Goal: Find contact information: Find contact information

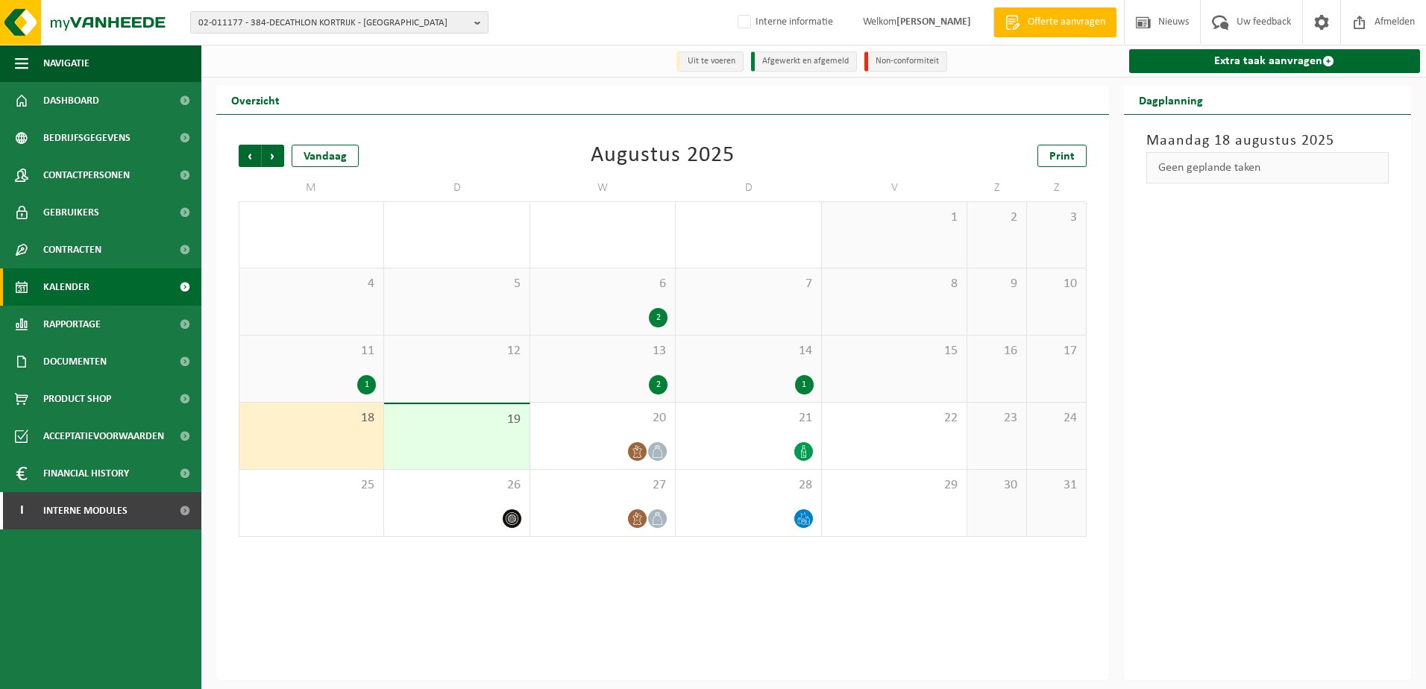
click at [279, 25] on span "02-011177 - 384-DECATHLON KORTRIJK - [GEOGRAPHIC_DATA]" at bounding box center [333, 23] width 270 height 22
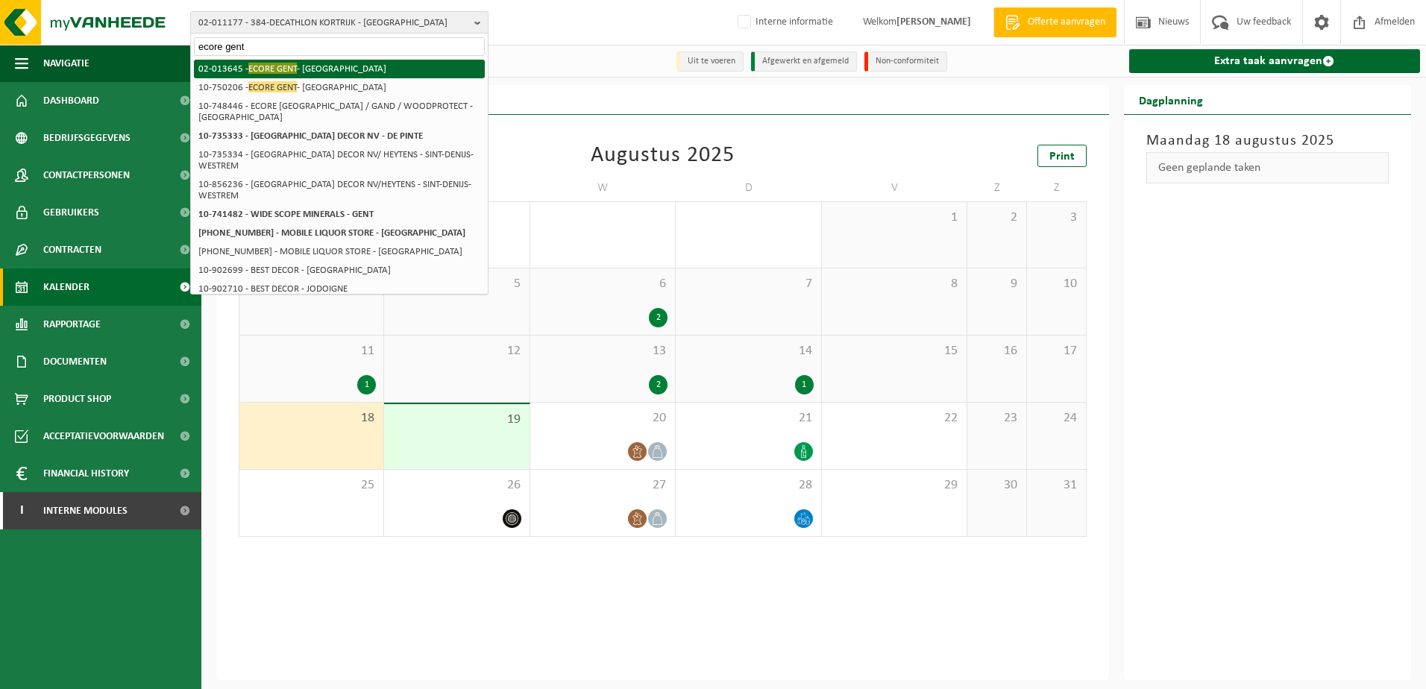
type input "ecore gent"
click at [298, 67] on li "02-013645 - ECORE GENT - GENT" at bounding box center [339, 69] width 291 height 19
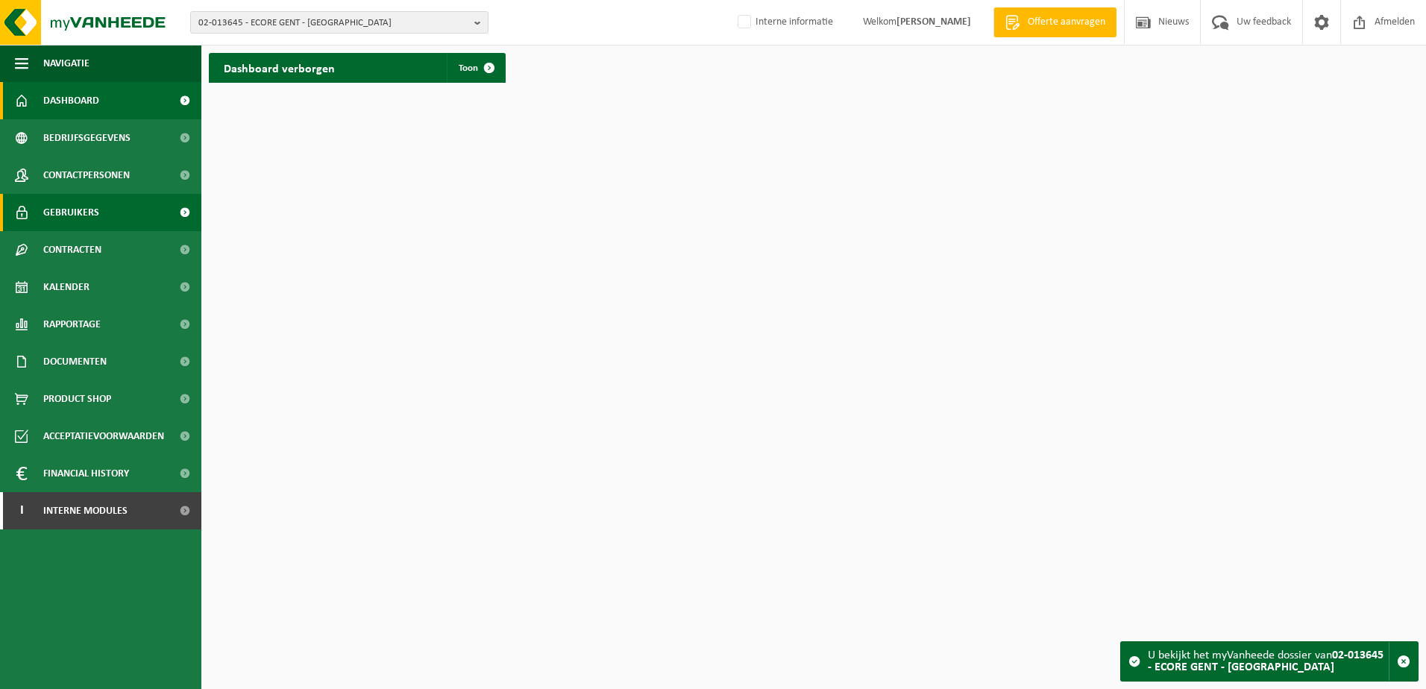
click at [81, 221] on span "Gebruikers" at bounding box center [71, 212] width 56 height 37
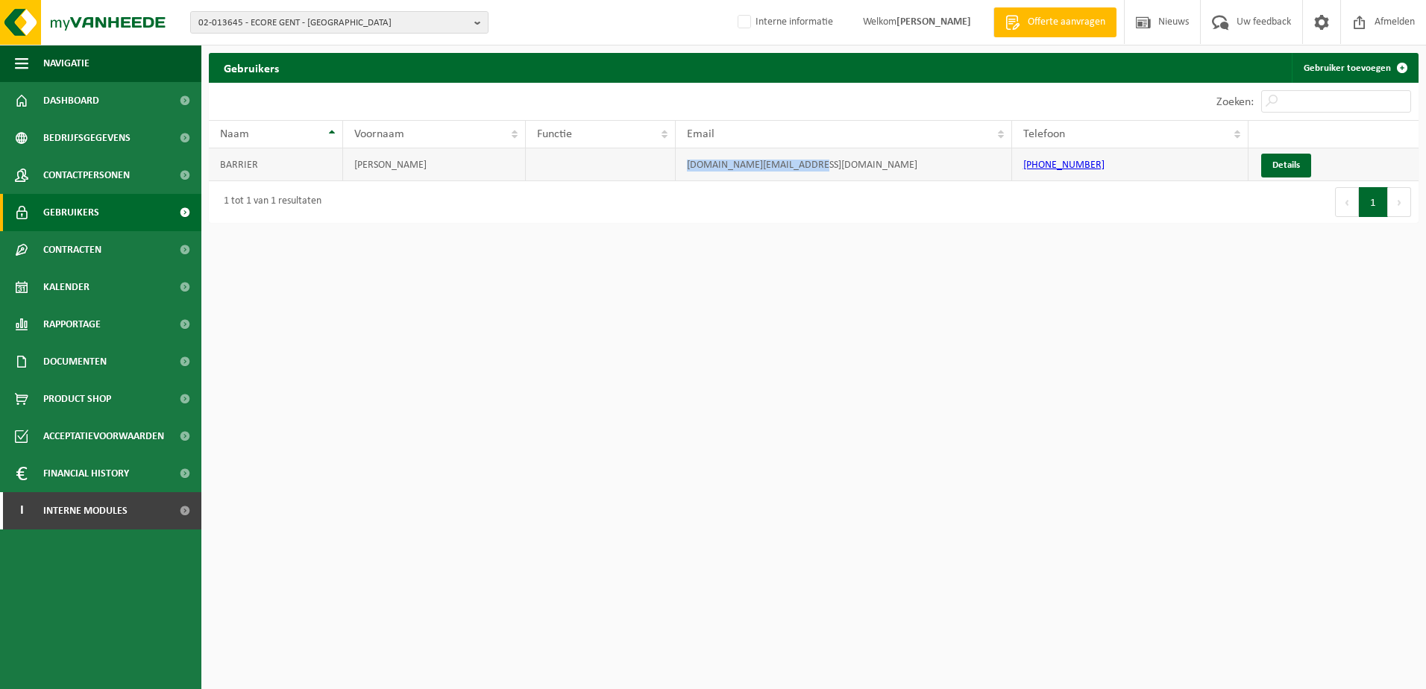
drag, startPoint x: 854, startPoint y: 163, endPoint x: 682, endPoint y: 166, distance: 171.6
click at [682, 166] on td "gescom.ecore.be@ecore.com" at bounding box center [844, 164] width 336 height 33
click at [50, 137] on span "Bedrijfsgegevens" at bounding box center [86, 137] width 87 height 37
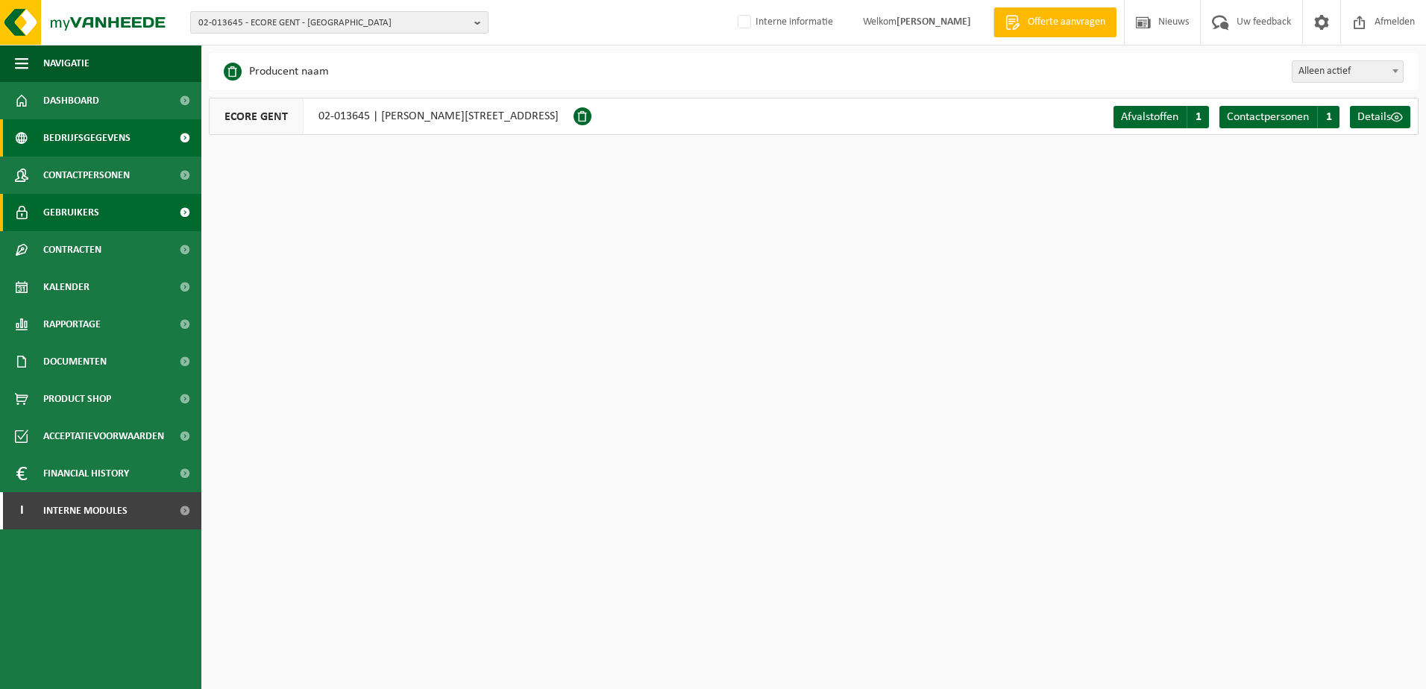
click at [91, 221] on span "Gebruikers" at bounding box center [71, 212] width 56 height 37
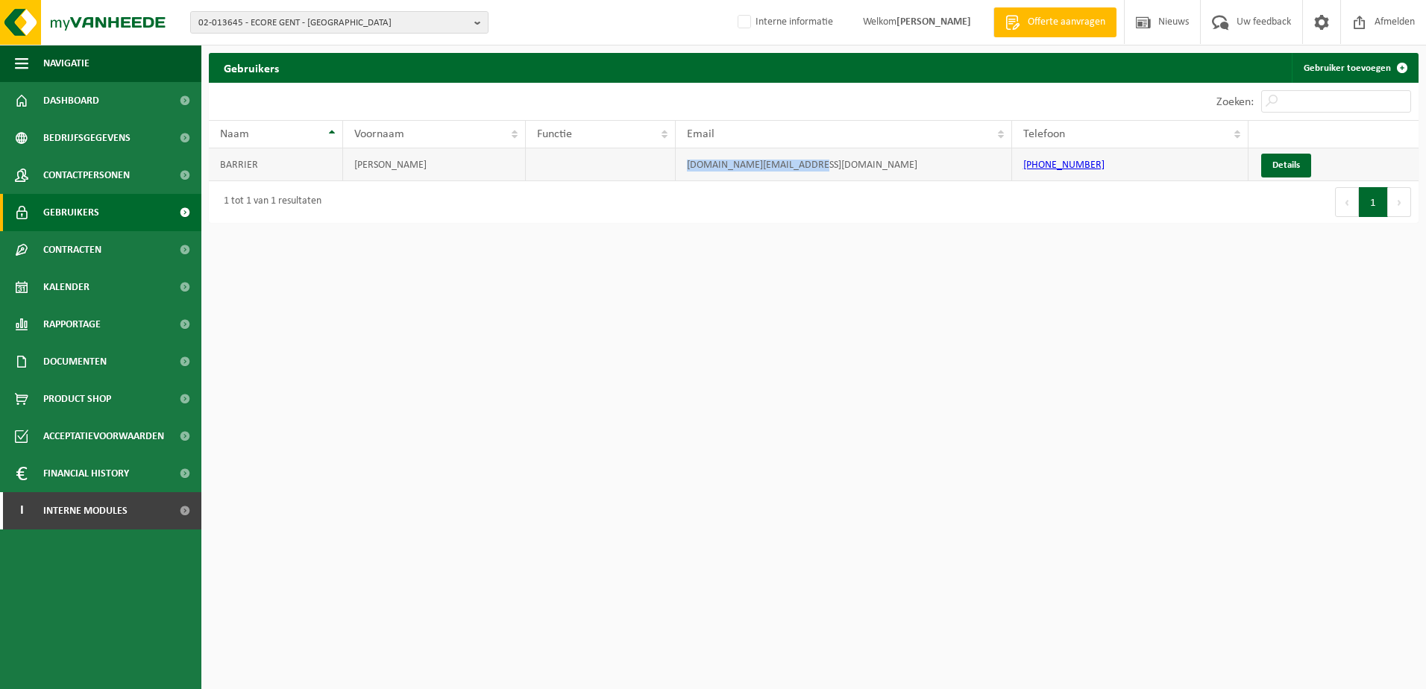
drag, startPoint x: 841, startPoint y: 160, endPoint x: 679, endPoint y: 166, distance: 162.7
click at [679, 166] on td "gescom.ecore.be@ecore.com" at bounding box center [844, 164] width 336 height 33
copy td "gescom.ecore.be@ecore.com"
click at [342, 28] on span "02-013645 - ECORE GENT - [GEOGRAPHIC_DATA]" at bounding box center [333, 23] width 270 height 22
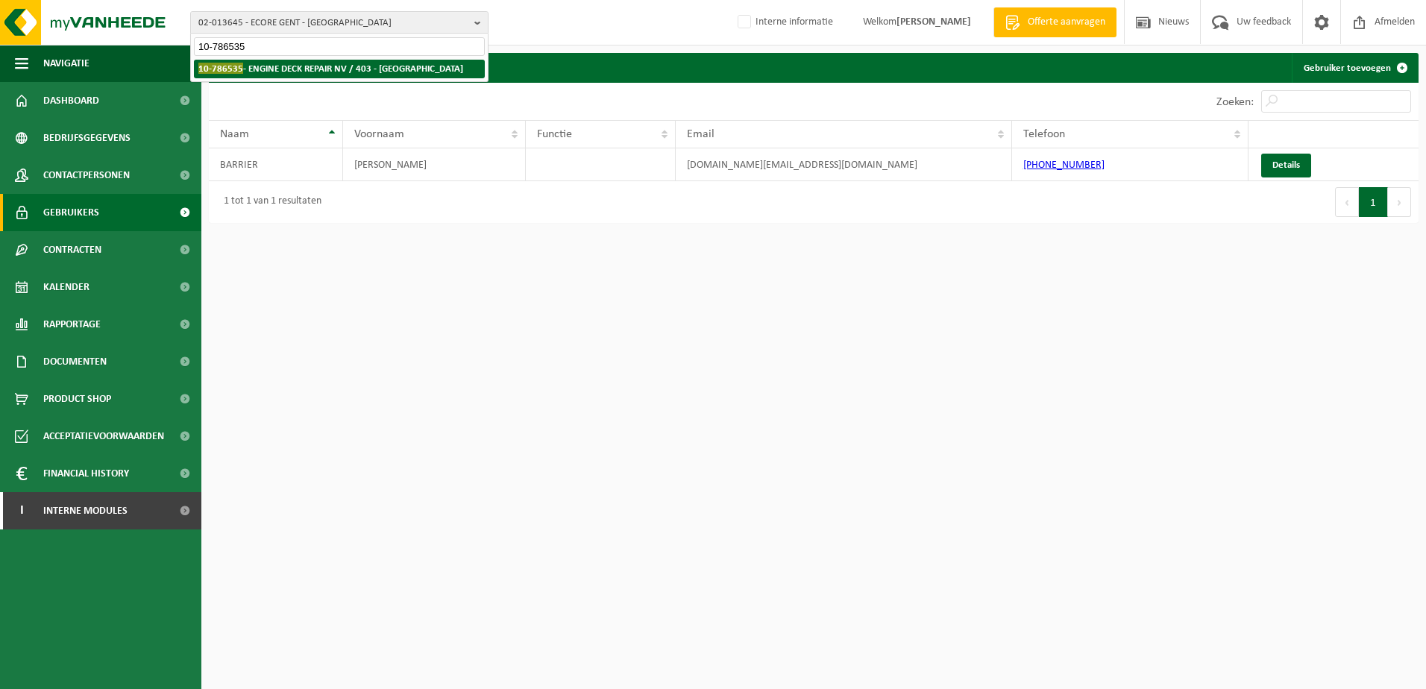
type input "10-786535"
click at [381, 63] on li "10-786535 - ENGINE DECK REPAIR NV / 403 - ANTWERPEN" at bounding box center [339, 69] width 291 height 19
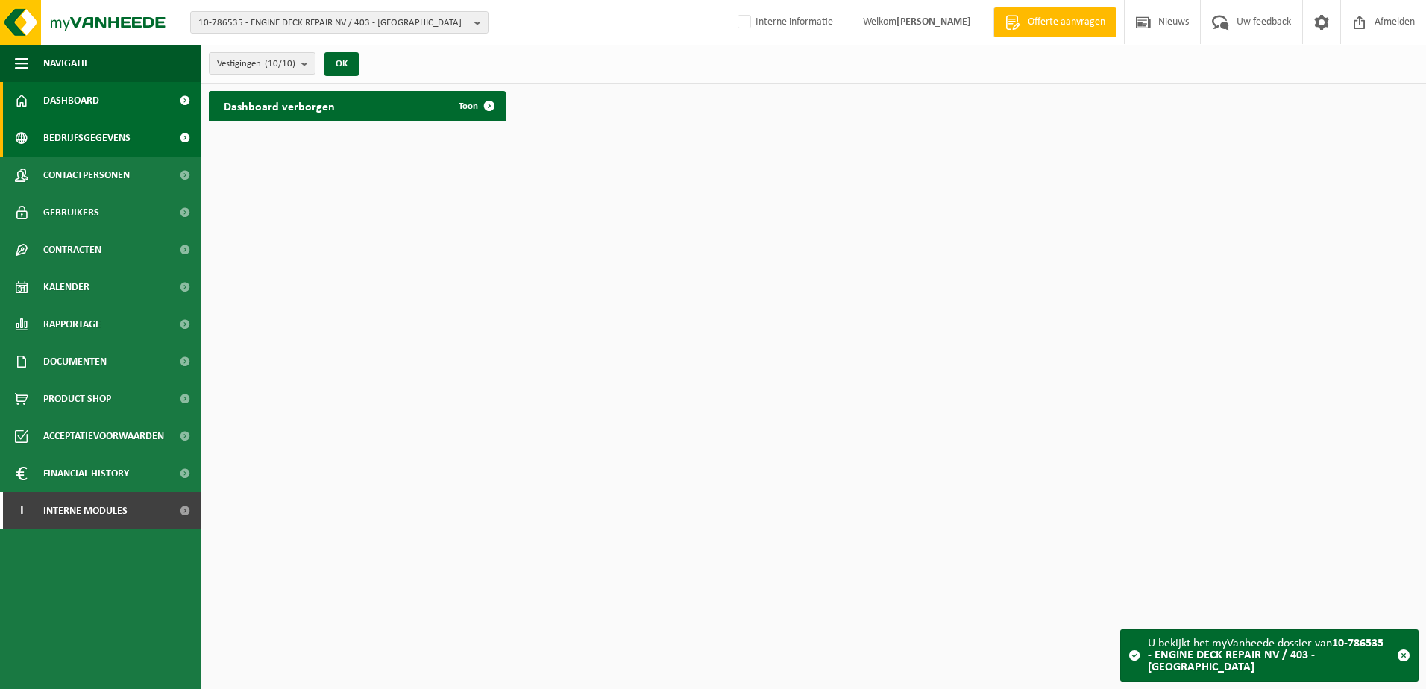
click at [90, 143] on span "Bedrijfsgegevens" at bounding box center [86, 137] width 87 height 37
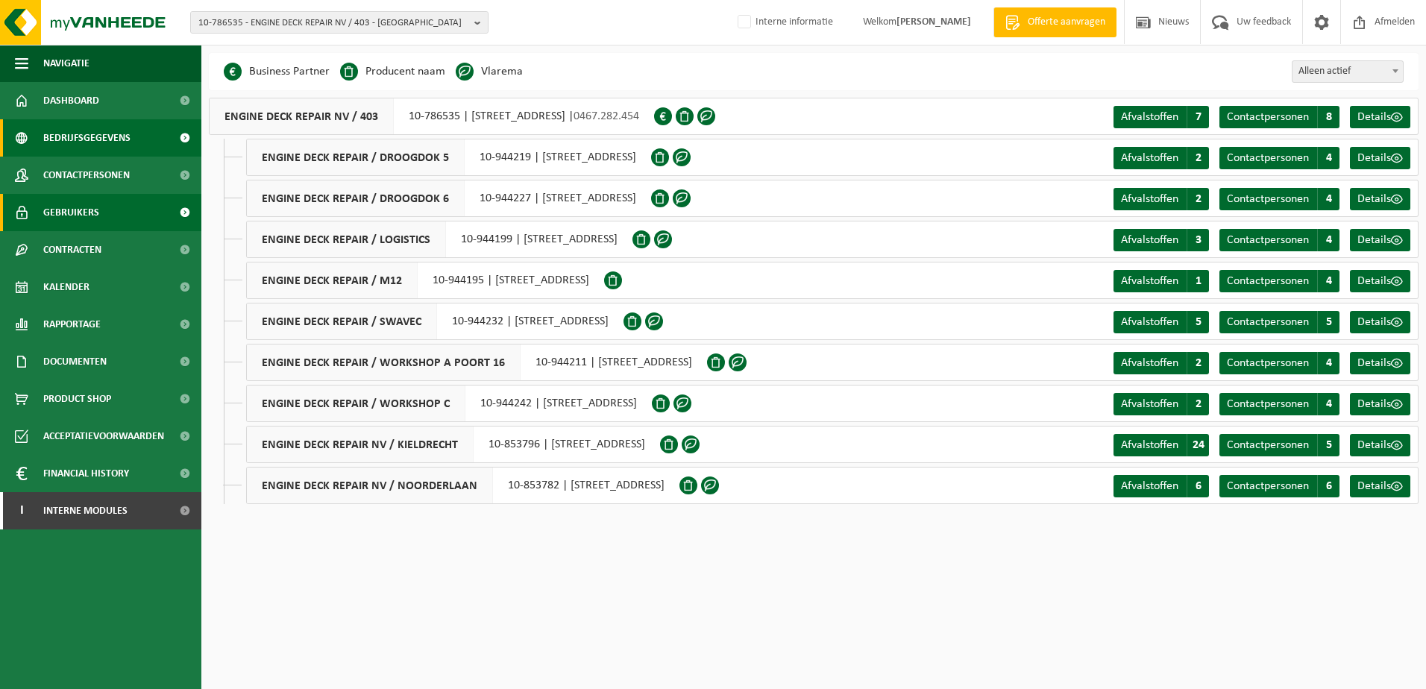
click at [107, 216] on link "Gebruikers" at bounding box center [100, 212] width 201 height 37
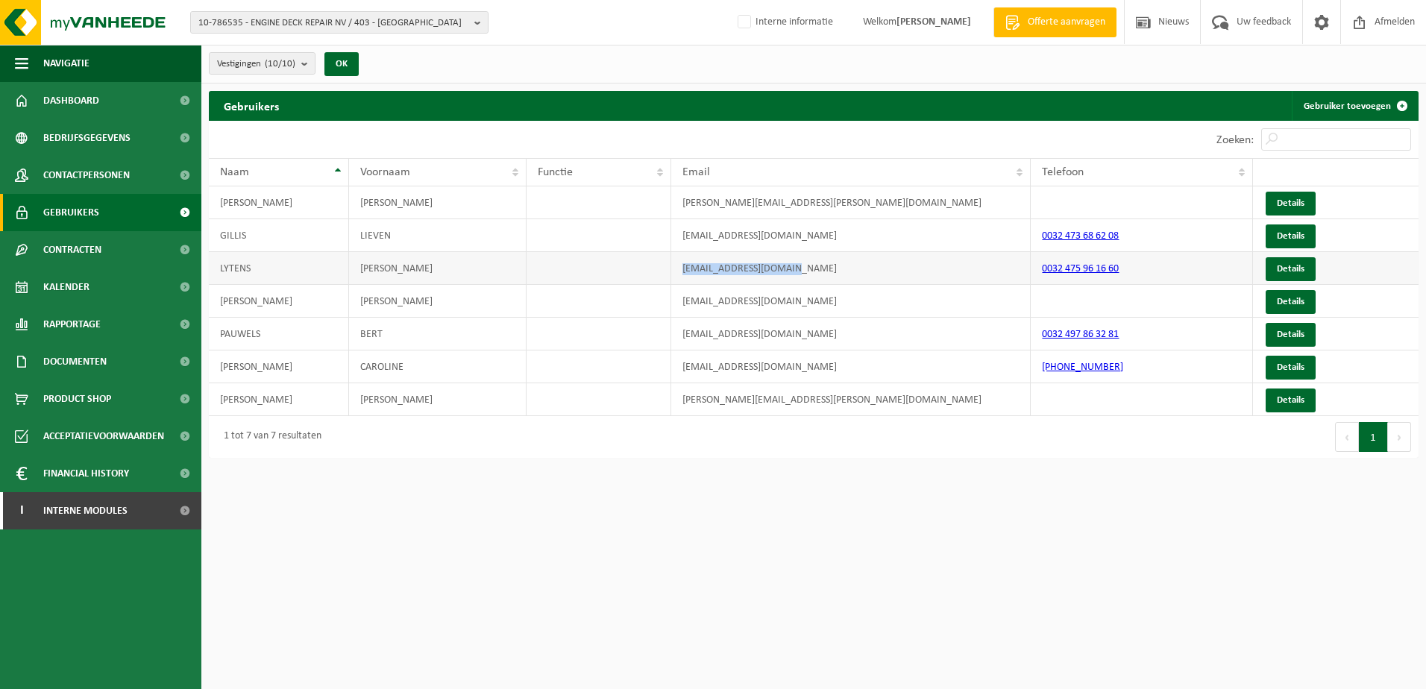
drag, startPoint x: 825, startPoint y: 268, endPoint x: 682, endPoint y: 263, distance: 143.3
click at [682, 263] on td "flytens@edr-antwerp.eu" at bounding box center [851, 268] width 360 height 33
copy td "flytens@edr-antwerp.eu"
